Goal: Communication & Community: Answer question/provide support

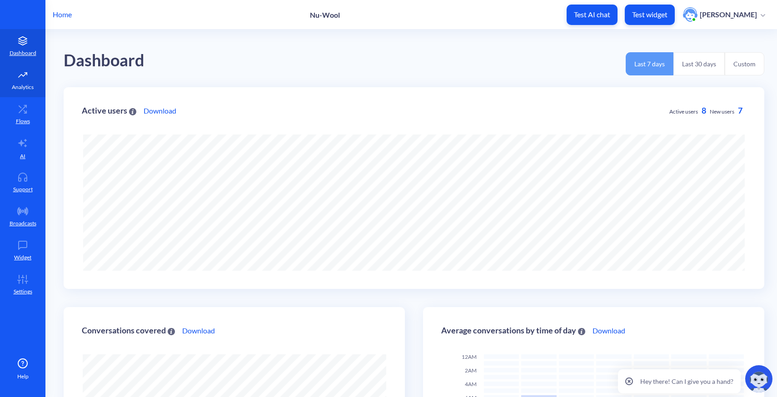
scroll to position [397, 777]
click at [25, 159] on p "AI" at bounding box center [22, 156] width 5 height 8
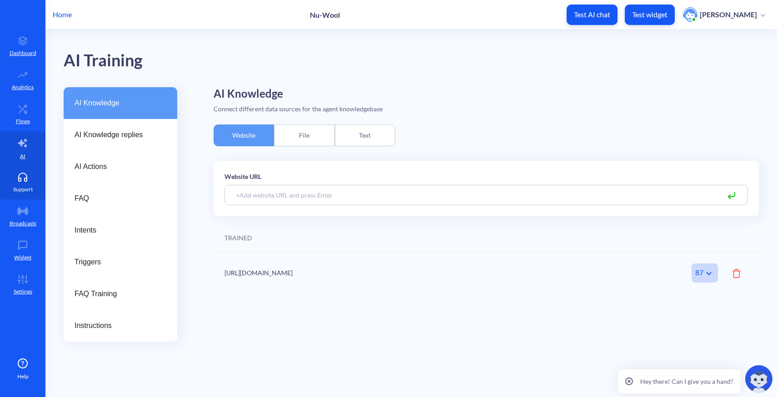
click at [13, 178] on link "Support" at bounding box center [22, 182] width 45 height 34
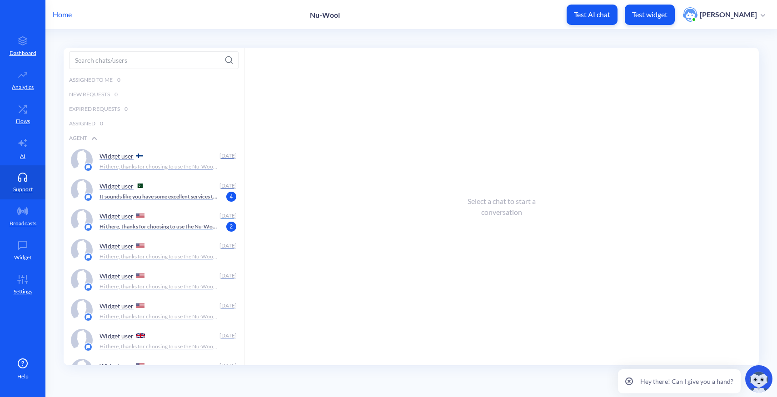
click at [178, 218] on div "Widget user" at bounding box center [157, 216] width 116 height 14
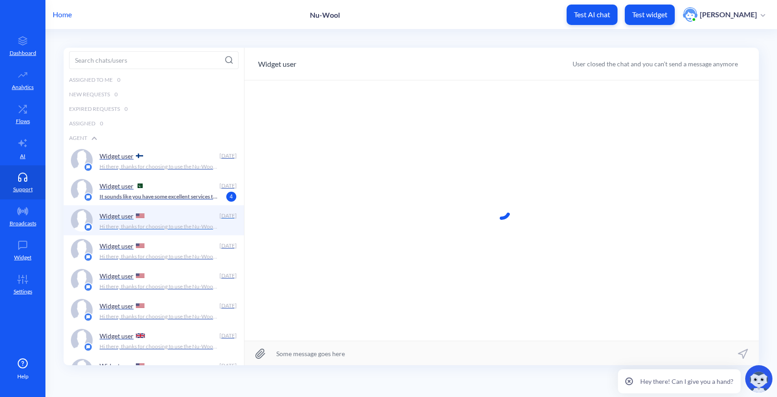
scroll to position [0, 0]
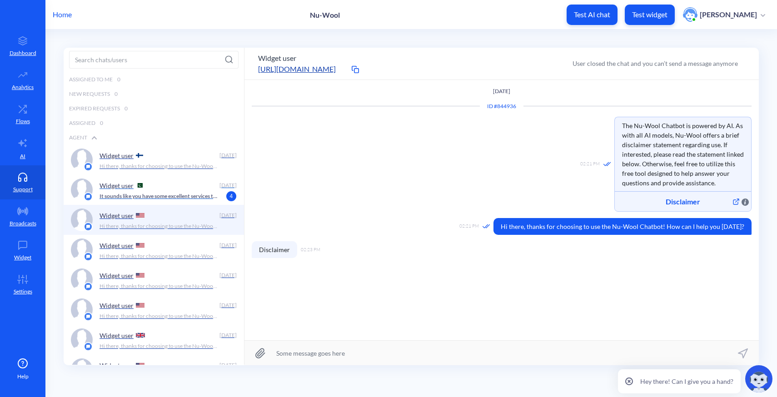
click at [176, 192] on div "Widget user" at bounding box center [157, 185] width 116 height 14
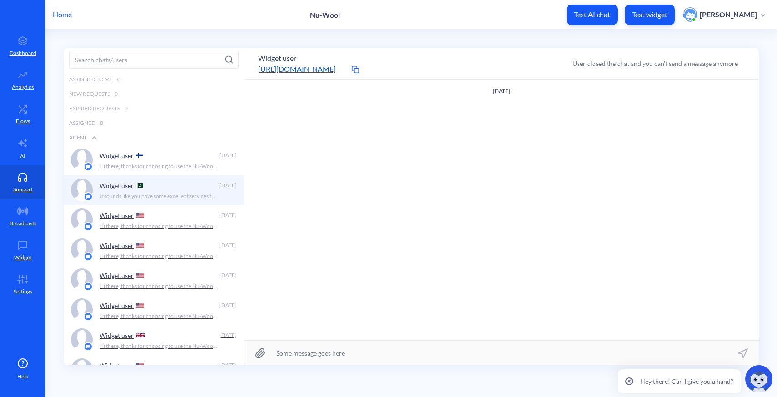
click at [313, 70] on link "[URL][DOMAIN_NAME]" at bounding box center [303, 69] width 91 height 11
click at [170, 219] on div "Widget user" at bounding box center [157, 215] width 116 height 14
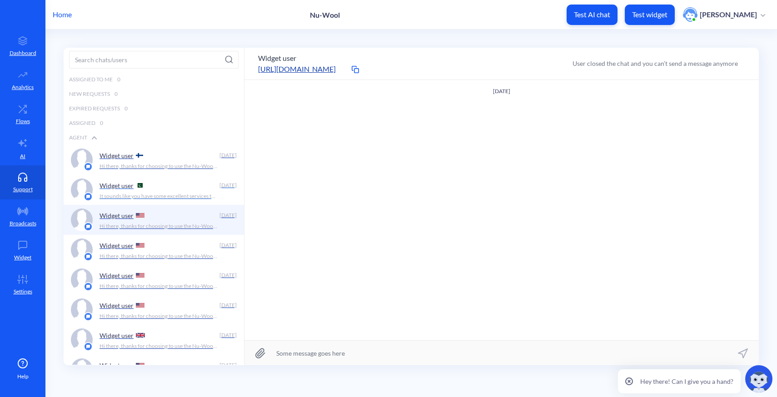
click at [148, 197] on p "It sounds like you have some excellent services to offer! If you're interested …" at bounding box center [158, 196] width 118 height 8
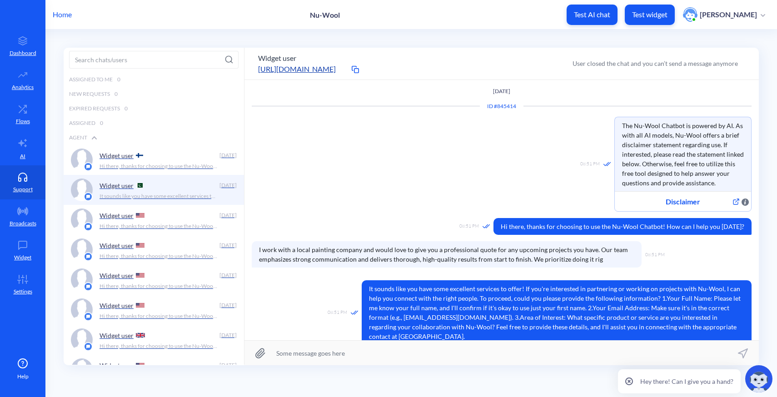
scroll to position [1, 0]
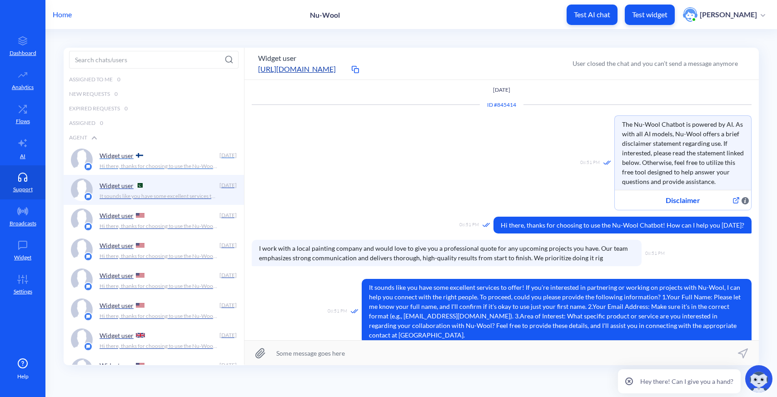
click at [161, 159] on div "Widget user" at bounding box center [157, 155] width 116 height 14
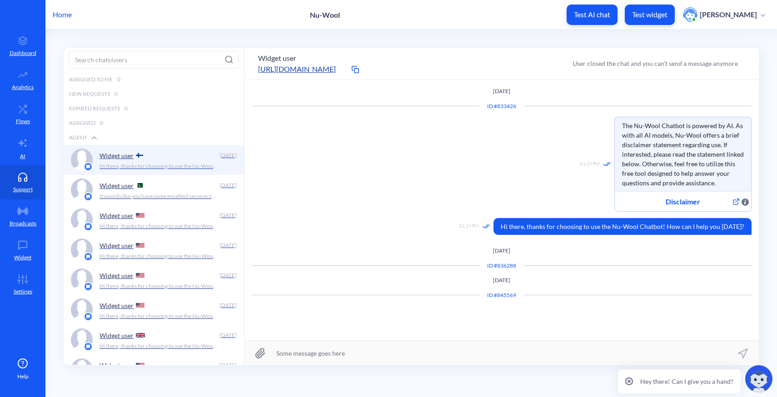
click at [66, 15] on p "Home" at bounding box center [62, 14] width 19 height 11
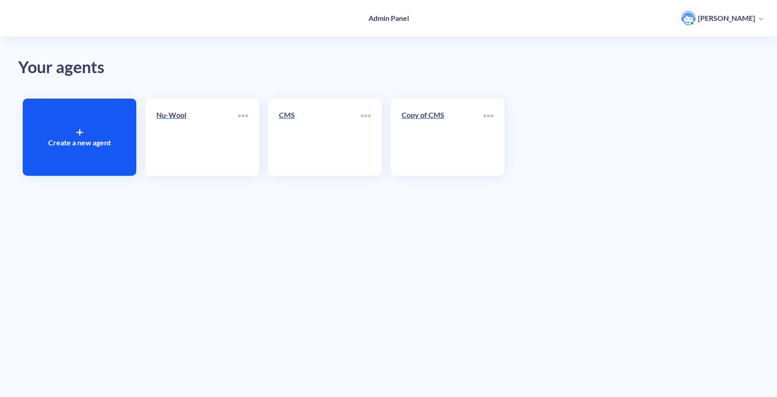
click at [350, 160] on link "CMS" at bounding box center [320, 136] width 82 height 55
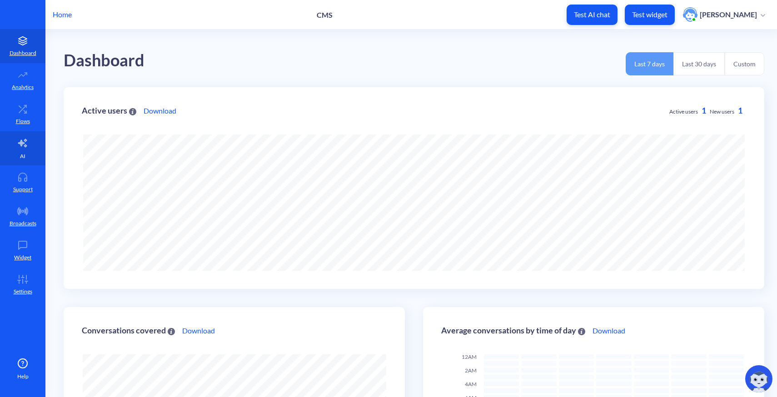
scroll to position [397, 777]
click at [22, 187] on p "Support" at bounding box center [23, 189] width 20 height 8
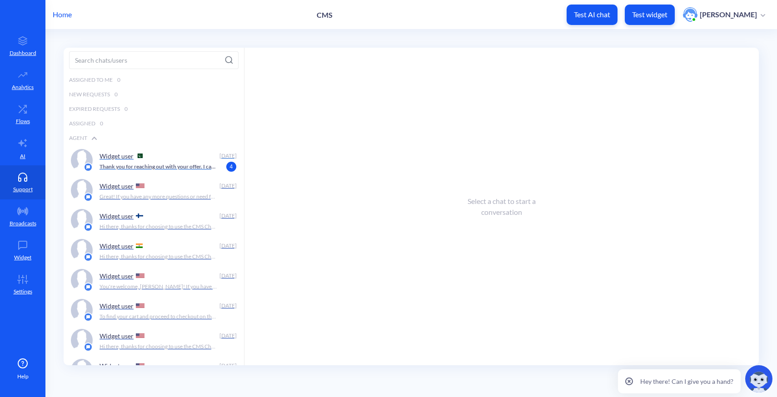
click at [163, 168] on p "Thank you for reaching out with your offer. I can assist you with information a…" at bounding box center [158, 167] width 118 height 8
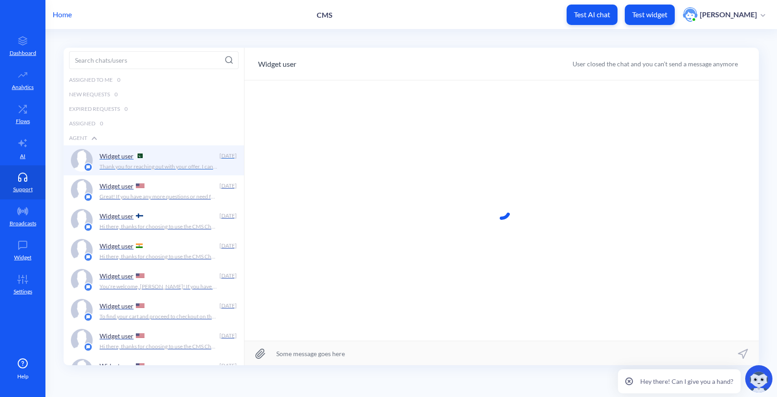
scroll to position [0, 0]
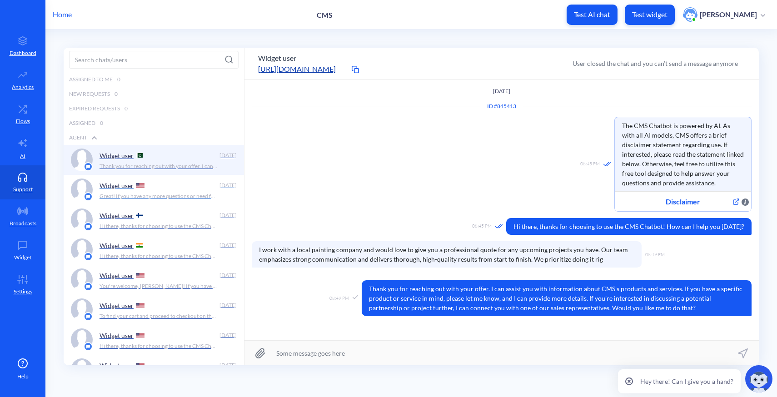
click at [172, 193] on p "Great! If you have any more questions or need further assistance with your job …" at bounding box center [158, 196] width 118 height 8
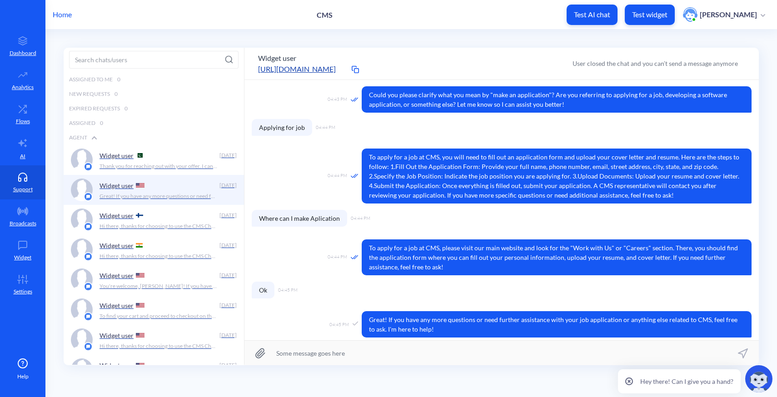
scroll to position [188, 0]
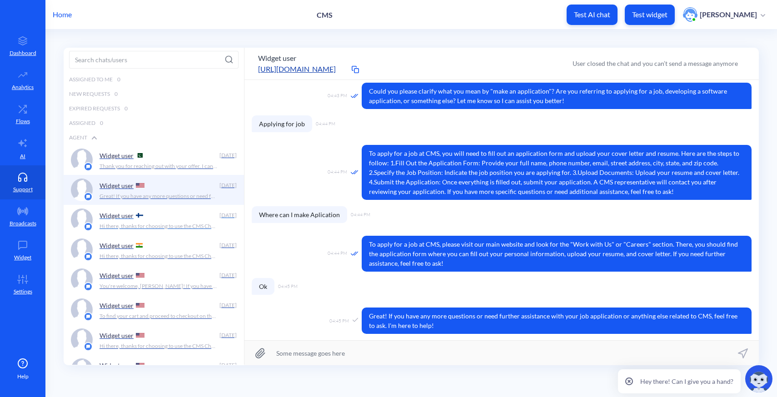
click at [144, 231] on div "Widget user Aug 13 Hi there, thanks for choosing to use the CMS Chatbot! How ca…" at bounding box center [167, 219] width 137 height 23
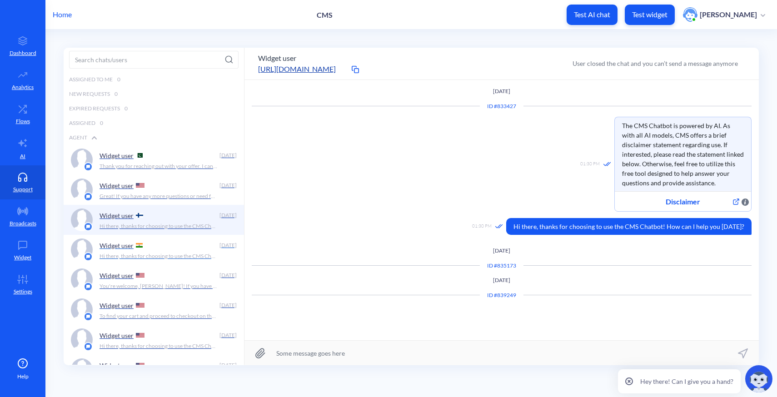
click at [140, 253] on p "Hi there, thanks for choosing to use the CMS Chatbot! How can I help you today?" at bounding box center [158, 256] width 118 height 8
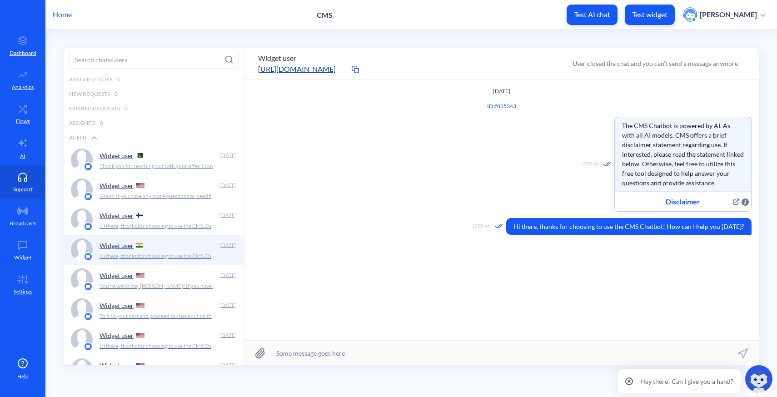
click at [152, 154] on div "Widget user" at bounding box center [157, 155] width 116 height 14
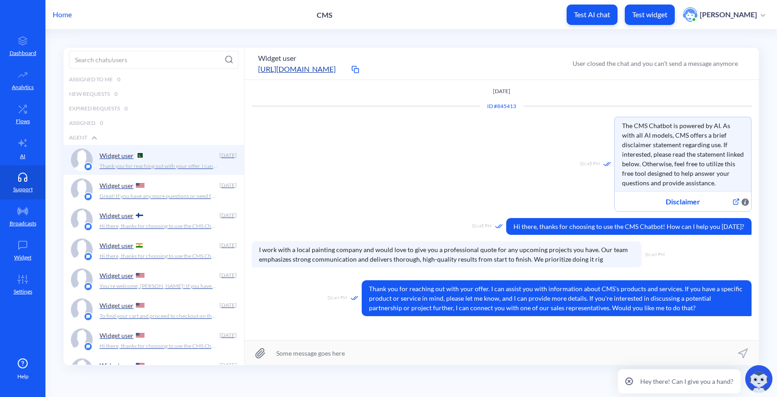
click at [64, 19] on p "Home" at bounding box center [62, 14] width 19 height 11
